Goal: Task Accomplishment & Management: Use online tool/utility

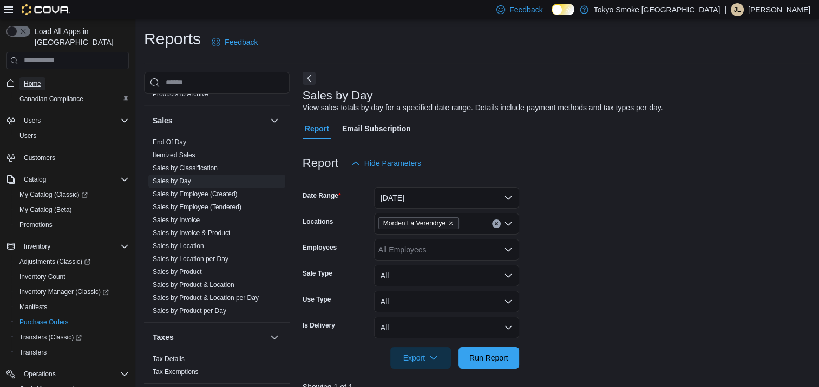
click at [38, 80] on span "Home" at bounding box center [32, 84] width 17 height 9
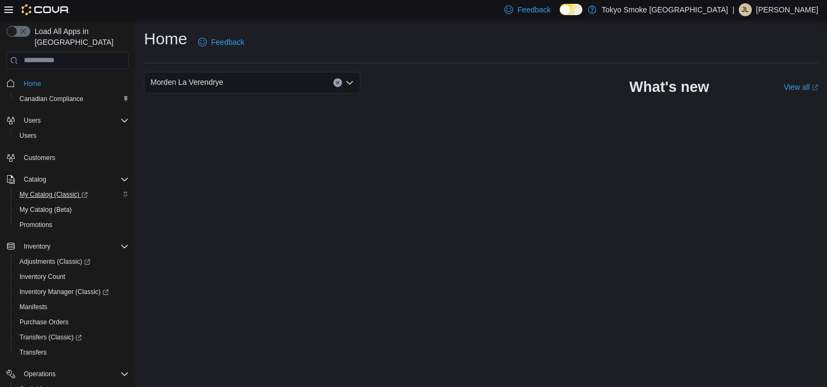
scroll to position [128, 0]
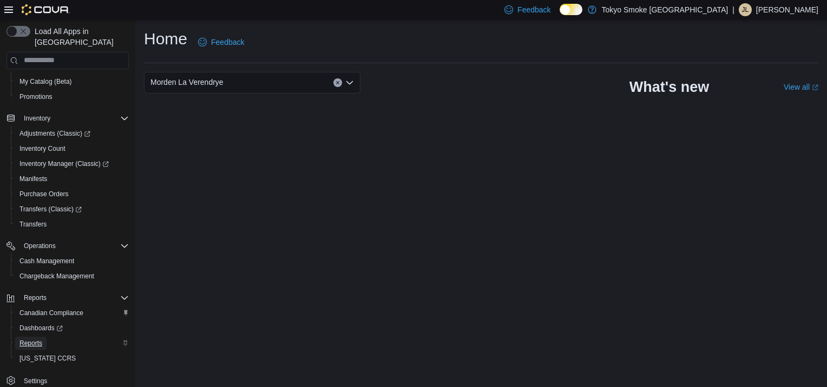
click at [35, 339] on span "Reports" at bounding box center [30, 343] width 23 height 9
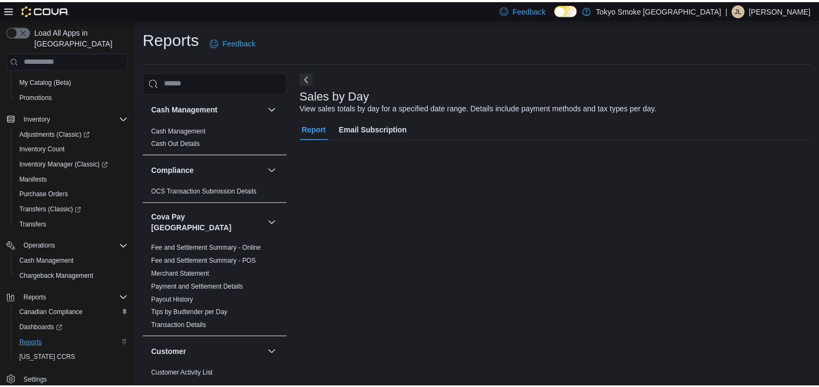
scroll to position [100, 0]
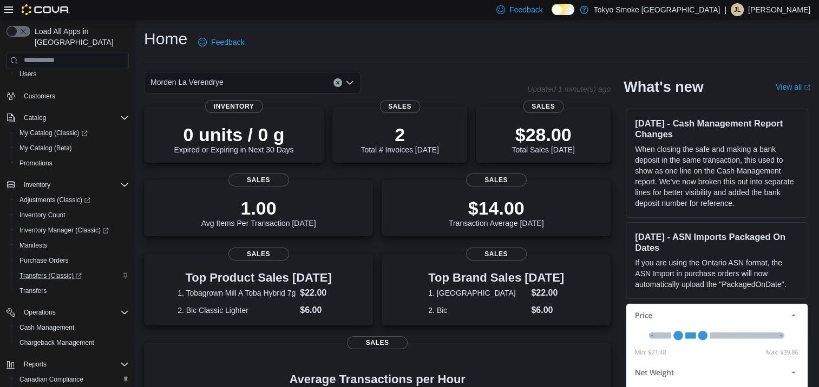
scroll to position [108, 0]
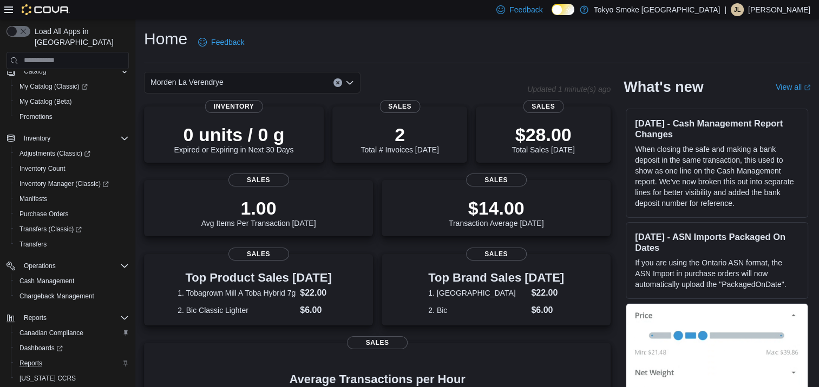
click at [47, 357] on div "Reports" at bounding box center [72, 363] width 114 height 13
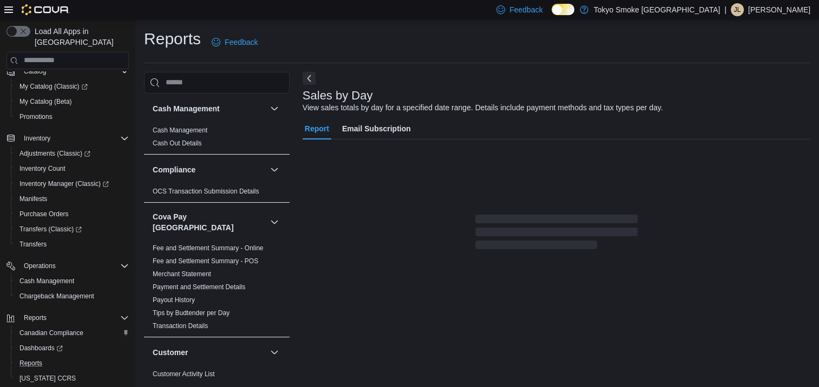
scroll to position [5, 0]
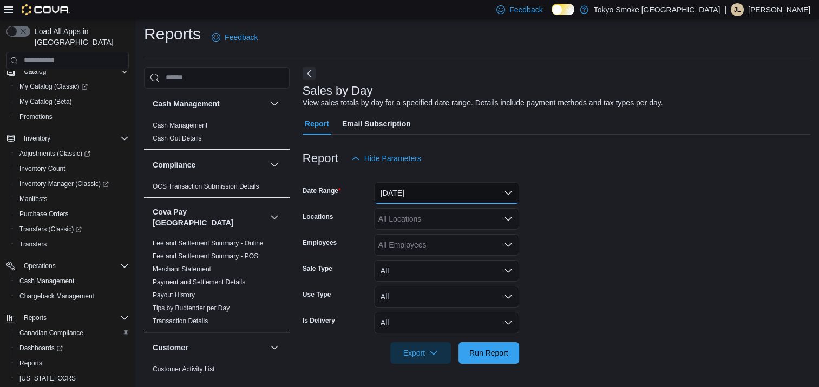
click at [448, 195] on button "Yesterday" at bounding box center [446, 193] width 145 height 22
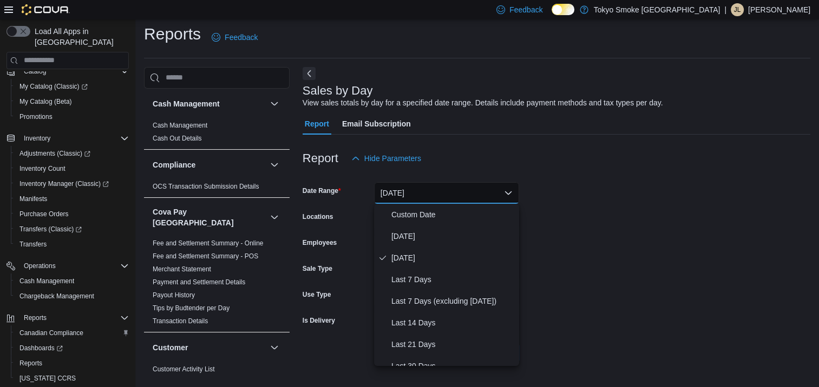
click at [631, 209] on form "Date Range Yesterday Locations All Locations Employees All Employees Sale Type …" at bounding box center [555, 266] width 507 height 195
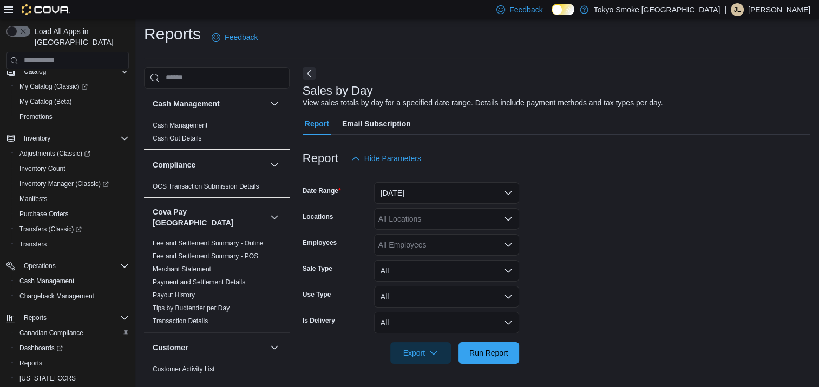
click at [431, 221] on div "All Locations" at bounding box center [446, 219] width 145 height 22
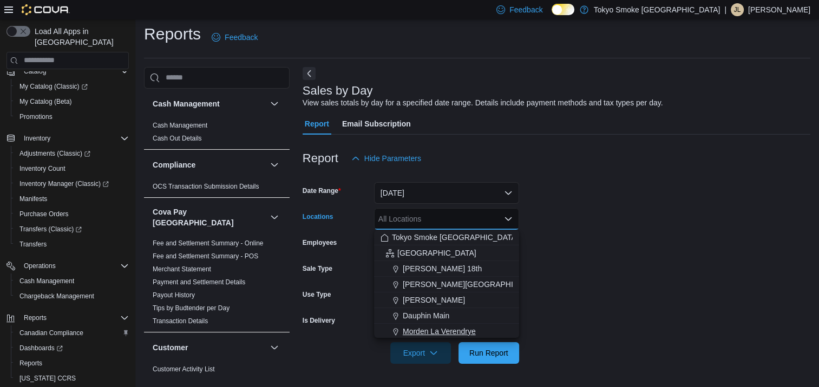
click at [450, 335] on span "Morden La Verendrye" at bounding box center [439, 331] width 73 height 11
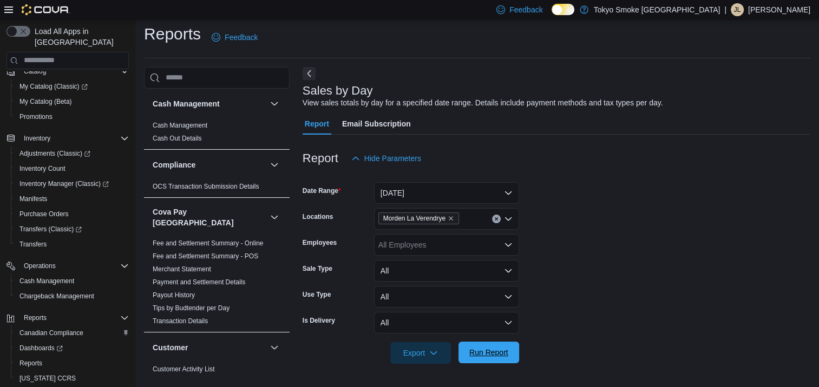
drag, startPoint x: 466, startPoint y: 348, endPoint x: 489, endPoint y: 346, distance: 22.8
click at [466, 348] on span "Run Report" at bounding box center [489, 353] width 48 height 22
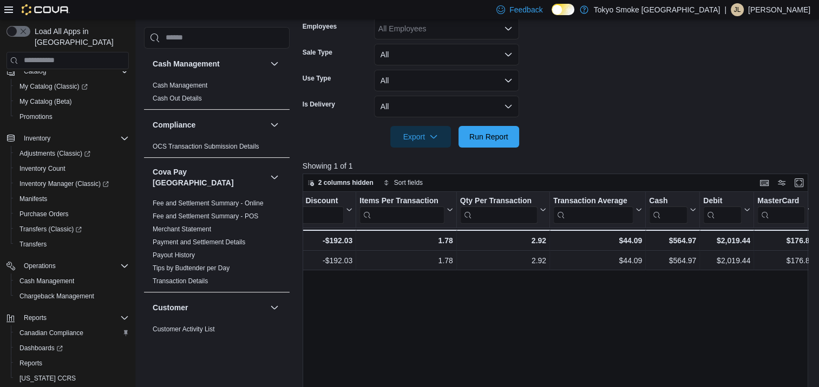
scroll to position [0, 791]
click at [500, 314] on div "Date Click to view column header actions Invoices Sold Click to view column hea…" at bounding box center [557, 338] width 511 height 292
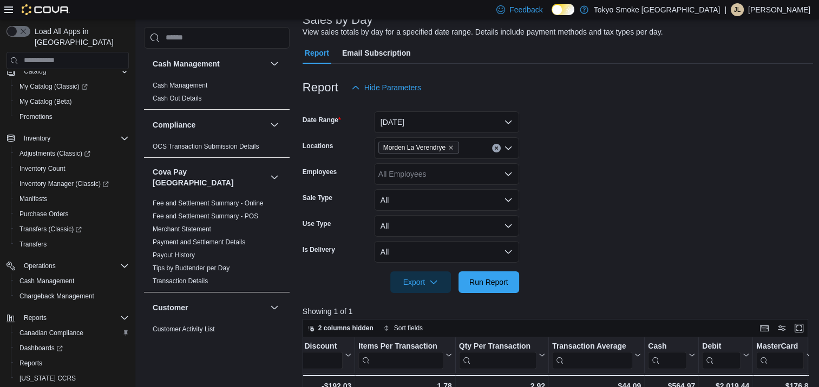
scroll to position [0, 0]
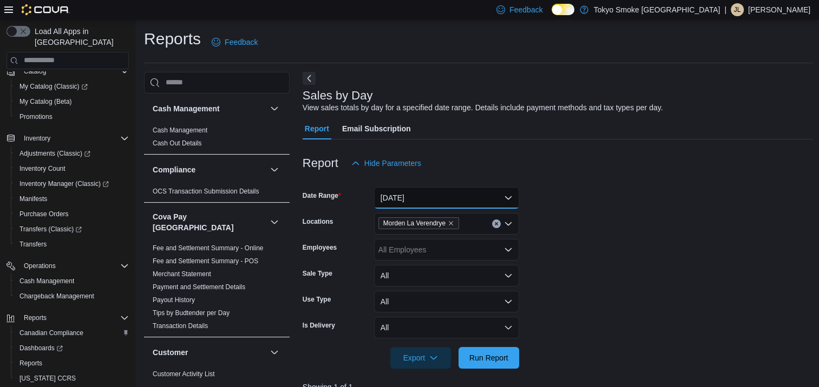
click at [428, 195] on button "[DATE]" at bounding box center [446, 198] width 145 height 22
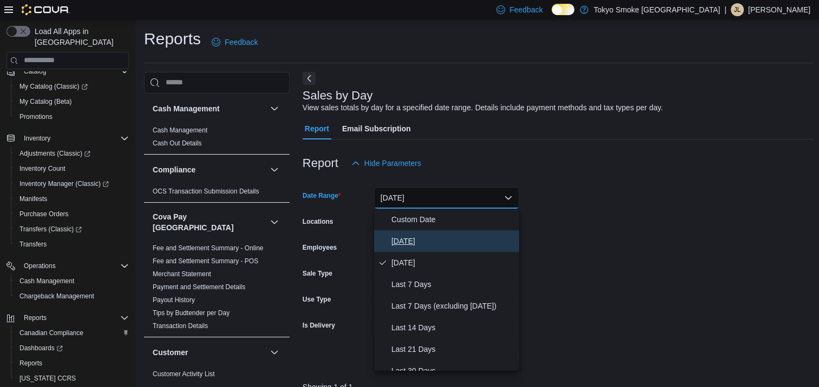
click at [424, 238] on span "[DATE]" at bounding box center [452, 241] width 123 height 13
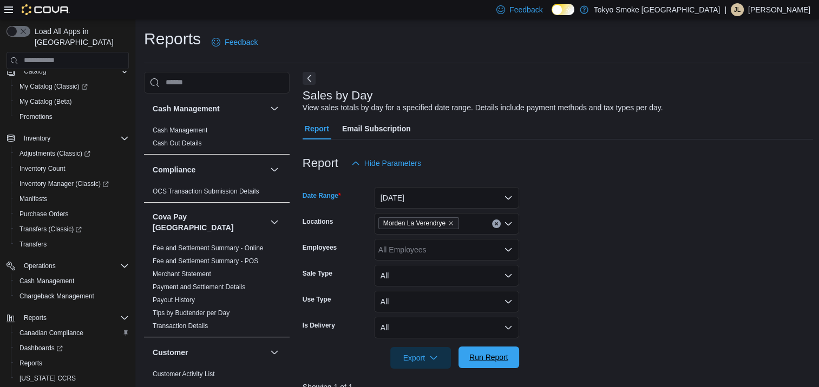
click at [491, 351] on span "Run Report" at bounding box center [489, 358] width 48 height 22
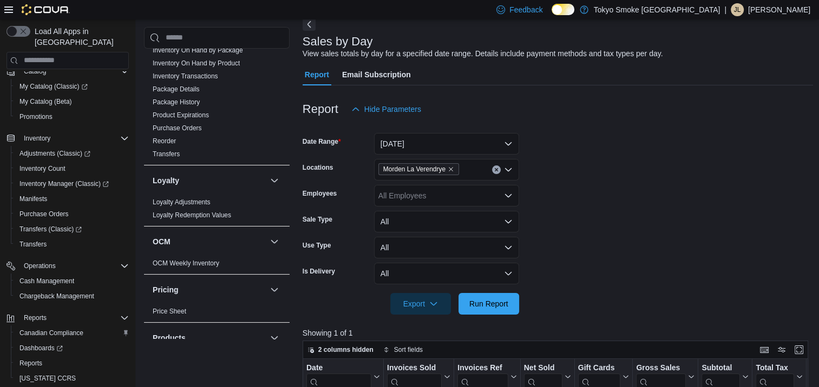
scroll to position [552, 0]
click at [190, 126] on link "Purchase Orders" at bounding box center [177, 130] width 49 height 8
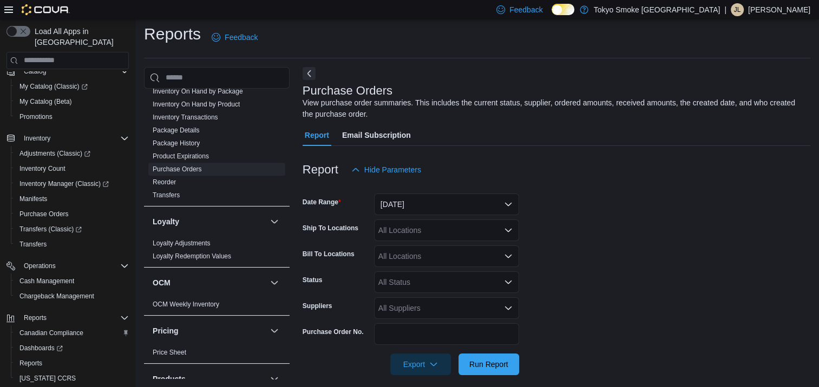
scroll to position [15, 0]
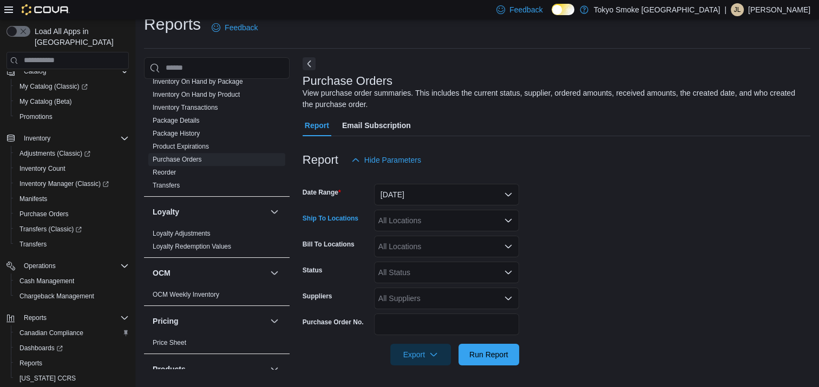
click at [450, 220] on div "All Locations" at bounding box center [446, 221] width 145 height 22
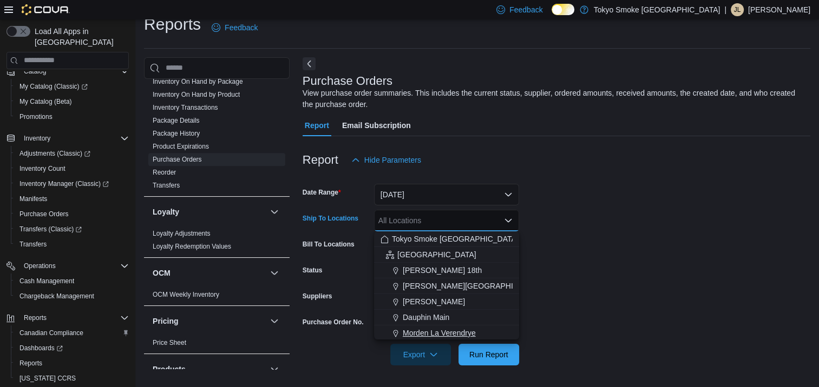
click at [452, 333] on span "Morden La Verendrye" at bounding box center [439, 333] width 73 height 11
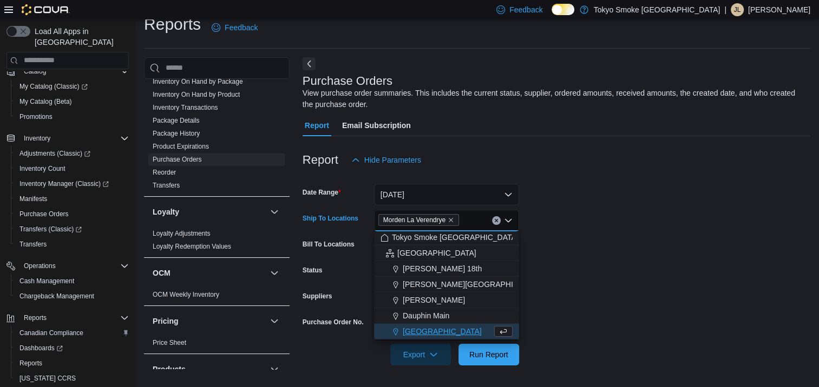
click at [641, 308] on form "Date Range Yesterday Ship To Locations Morden La Verendrye Combo box. Selected.…" at bounding box center [555, 268] width 507 height 195
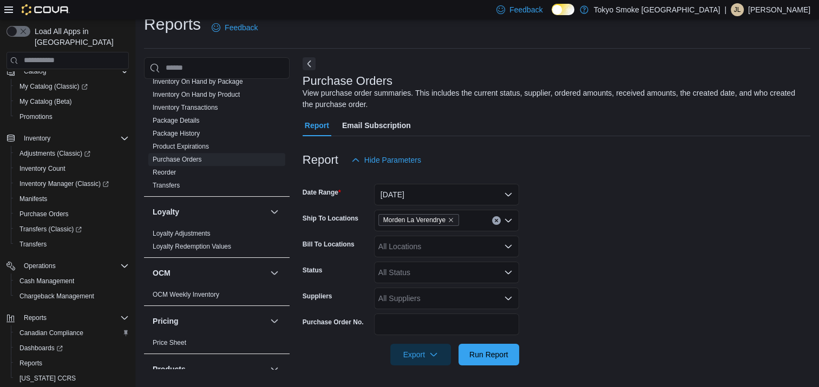
click at [444, 247] on div "All Locations" at bounding box center [446, 247] width 145 height 22
click at [654, 294] on form "Date Range Yesterday Ship To Locations Morden La Verendrye Bill To Locations Al…" at bounding box center [555, 268] width 507 height 195
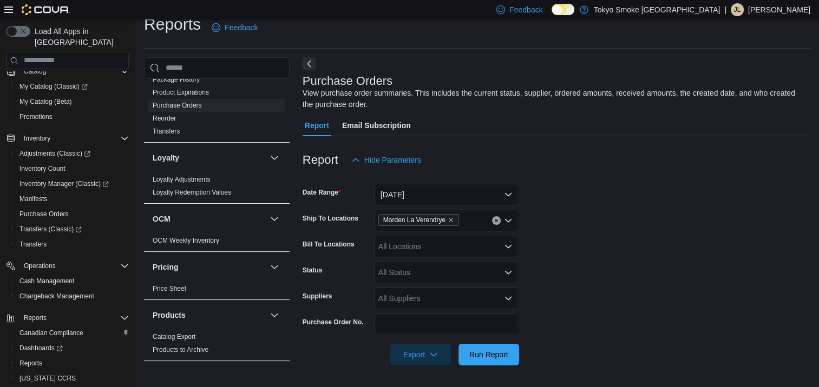
scroll to position [390, 0]
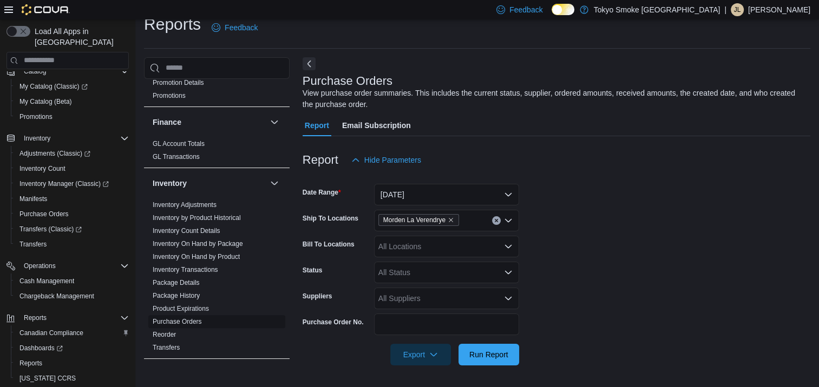
click at [197, 318] on span "Purchase Orders" at bounding box center [177, 322] width 49 height 9
click at [197, 318] on link "Purchase Orders" at bounding box center [177, 322] width 49 height 8
click at [178, 315] on span "Purchase Orders" at bounding box center [216, 321] width 137 height 13
click at [179, 318] on link "Purchase Orders" at bounding box center [177, 322] width 49 height 8
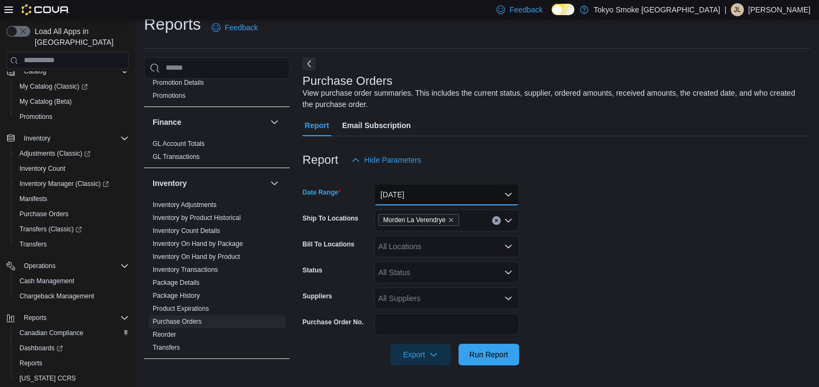
click at [418, 189] on button "[DATE]" at bounding box center [446, 195] width 145 height 22
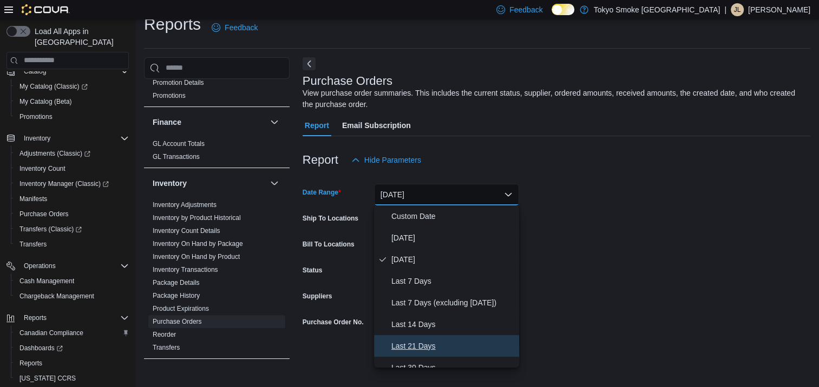
click at [422, 349] on span "Last 21 Days" at bounding box center [452, 346] width 123 height 13
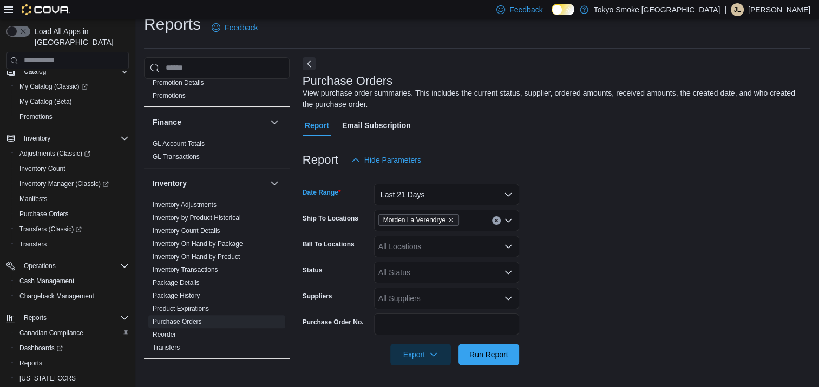
click at [599, 314] on form "Date Range Last 21 Days Ship To Locations Morden La Verendrye Bill To Locations…" at bounding box center [555, 268] width 507 height 195
click at [476, 357] on span "Run Report" at bounding box center [488, 354] width 39 height 11
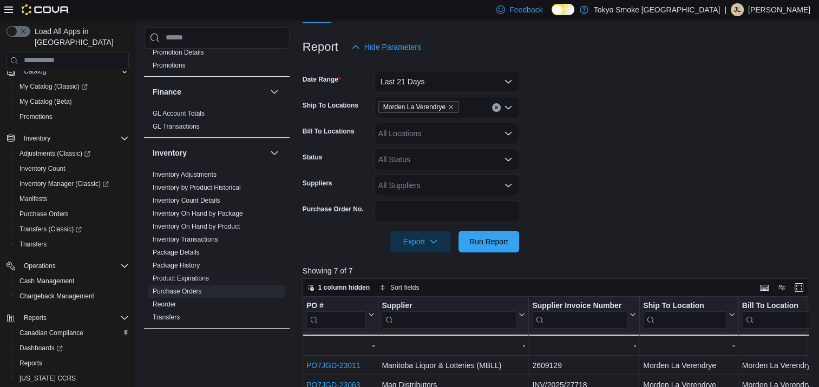
scroll to position [121, 0]
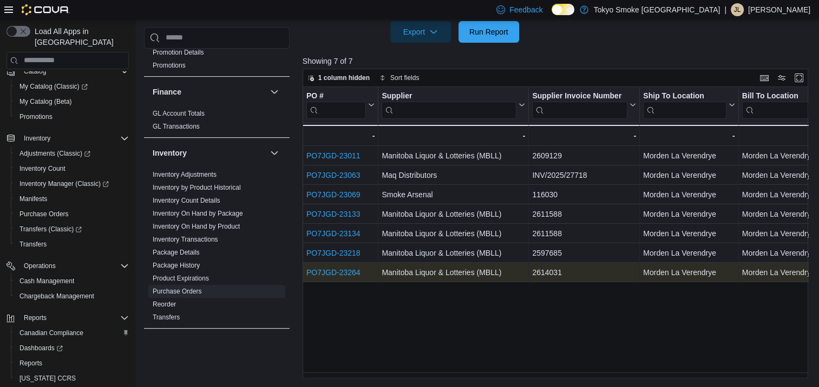
scroll to position [283, 0]
